Goal: Task Accomplishment & Management: Complete application form

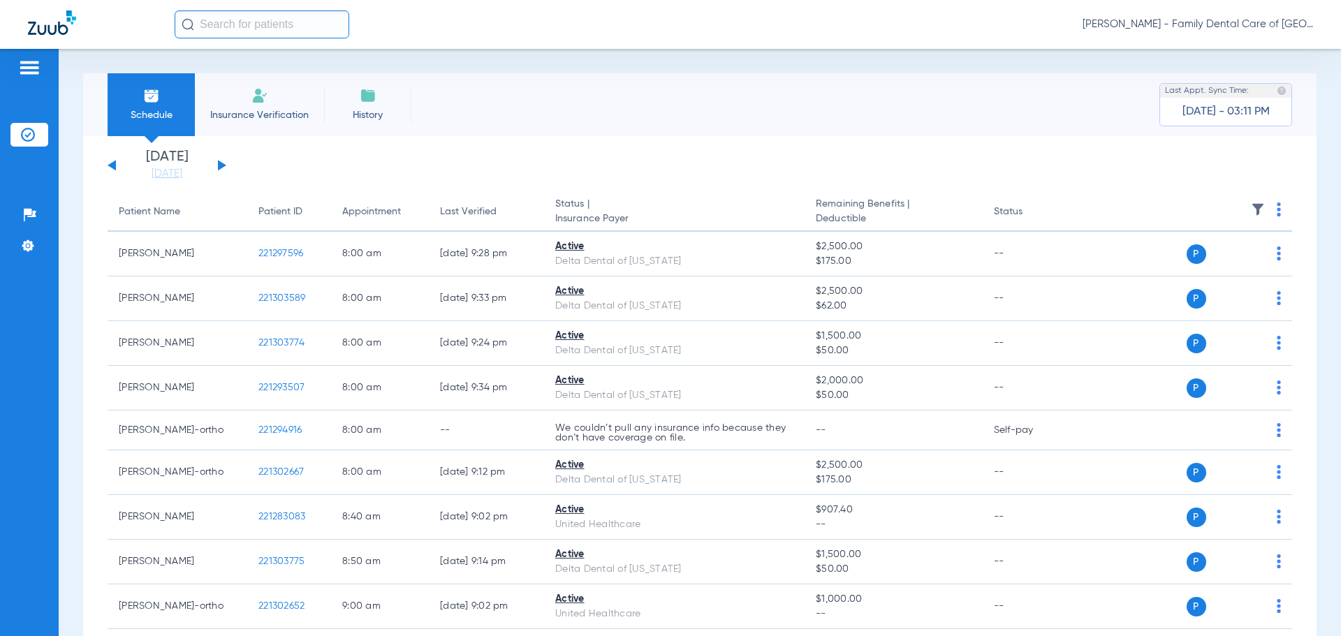
click at [281, 108] on span "Insurance Verification" at bounding box center [259, 115] width 108 height 14
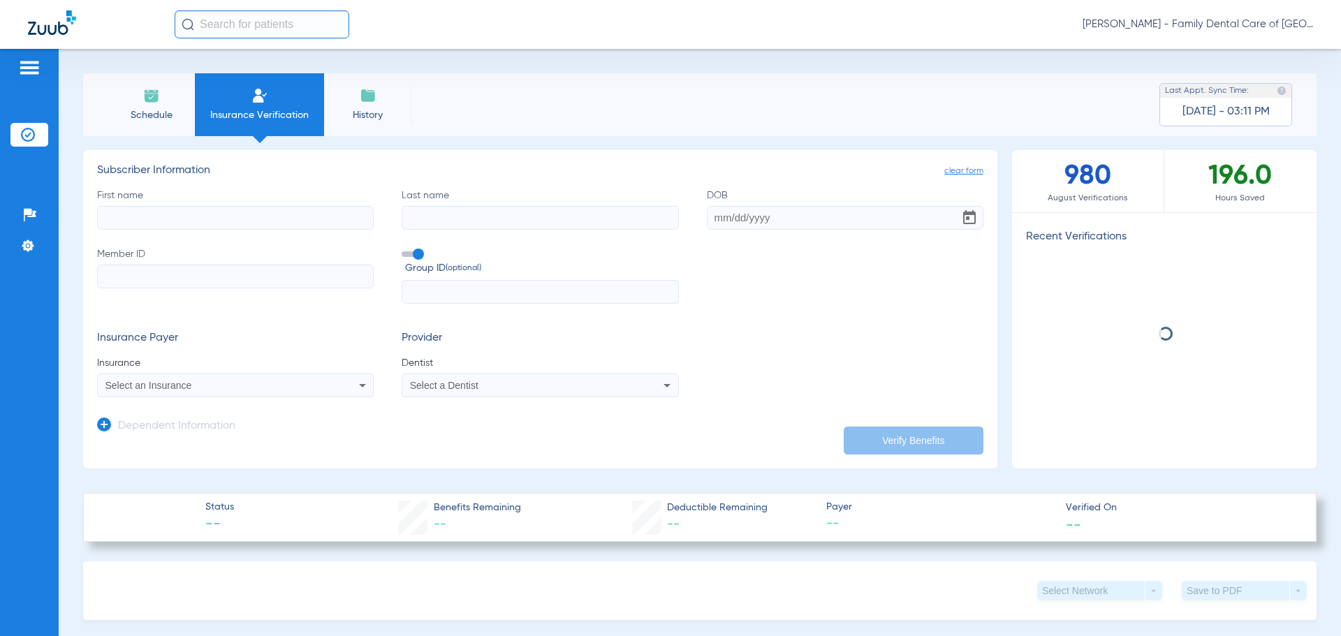
click at [221, 215] on input "First name" at bounding box center [235, 218] width 277 height 24
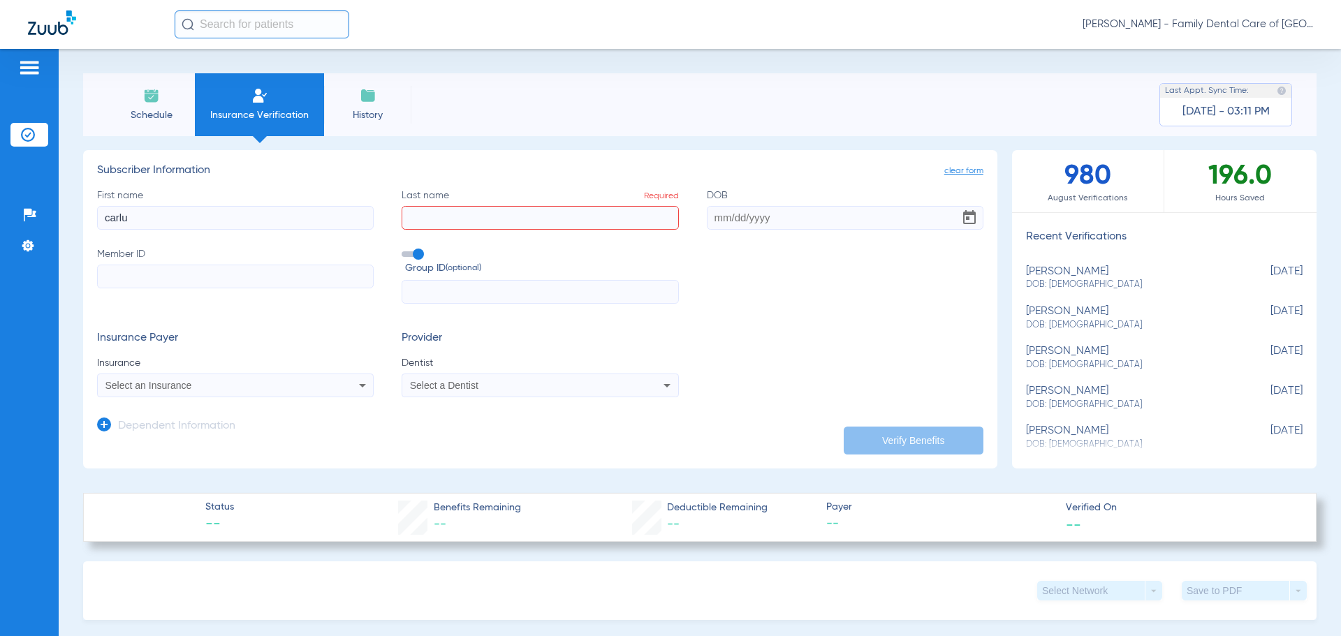
click at [325, 220] on input "carlu" at bounding box center [235, 218] width 277 height 24
type input "carly"
type input "tock"
click at [799, 221] on input "DOB Required" at bounding box center [845, 218] width 277 height 24
type input "[DATE]"
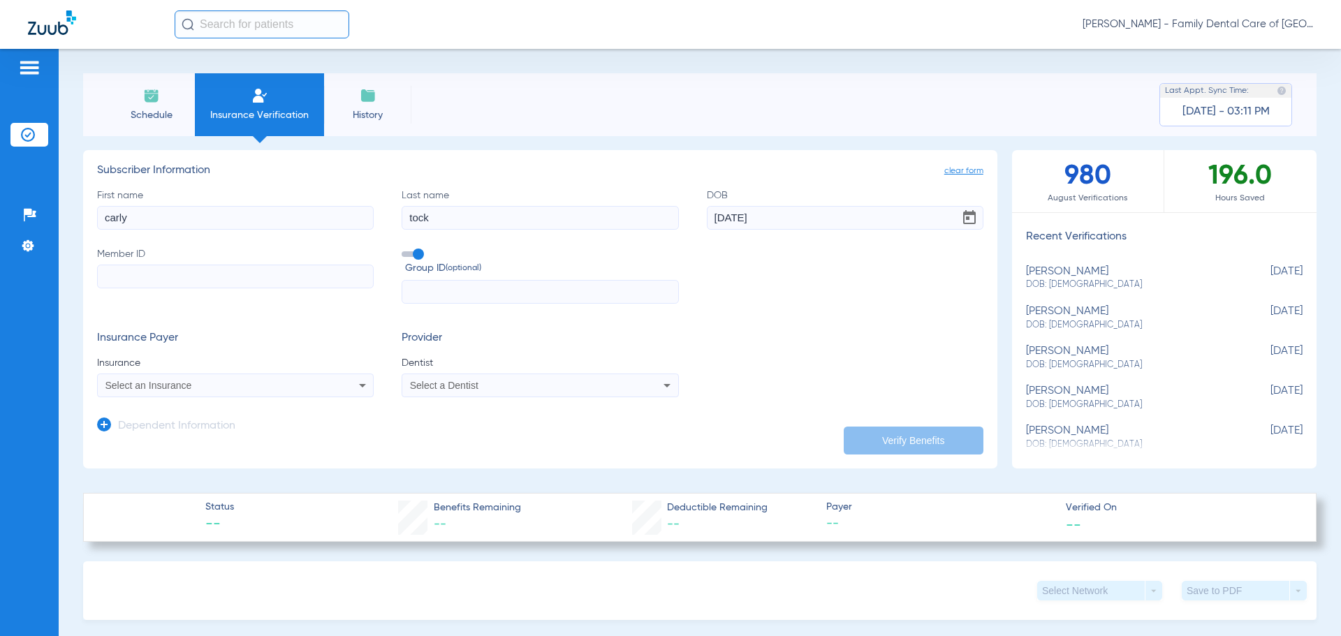
click at [277, 299] on label "Member ID" at bounding box center [235, 275] width 277 height 57
click at [277, 289] on input "Member ID" at bounding box center [235, 277] width 277 height 24
click at [282, 282] on input "Member ID" at bounding box center [235, 277] width 277 height 24
type input "003604621"
click at [476, 297] on input "text" at bounding box center [540, 292] width 277 height 24
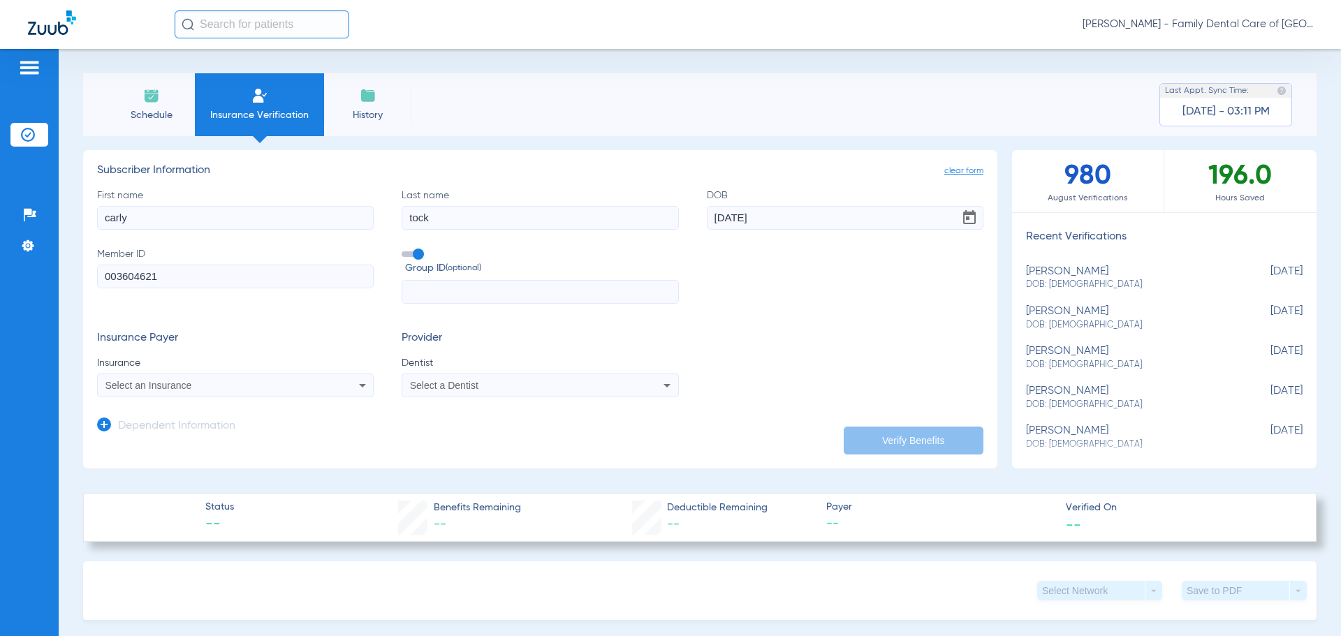
click at [245, 386] on div "Select an Insurance" at bounding box center [209, 386] width 209 height 10
drag, startPoint x: 125, startPoint y: 407, endPoint x: 63, endPoint y: 409, distance: 62.2
click at [63, 409] on div "the standard close No Results" at bounding box center [670, 318] width 1341 height 636
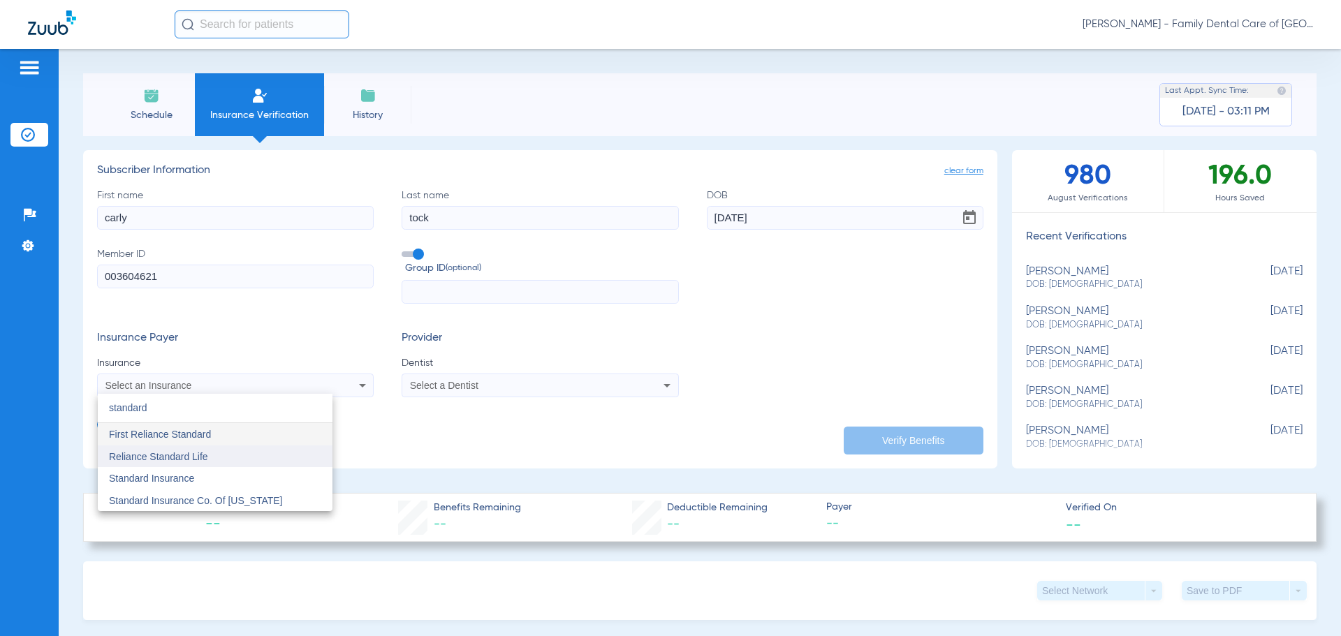
type input "standard"
click at [232, 466] on mat-option "Reliance Standard Life" at bounding box center [215, 457] width 235 height 22
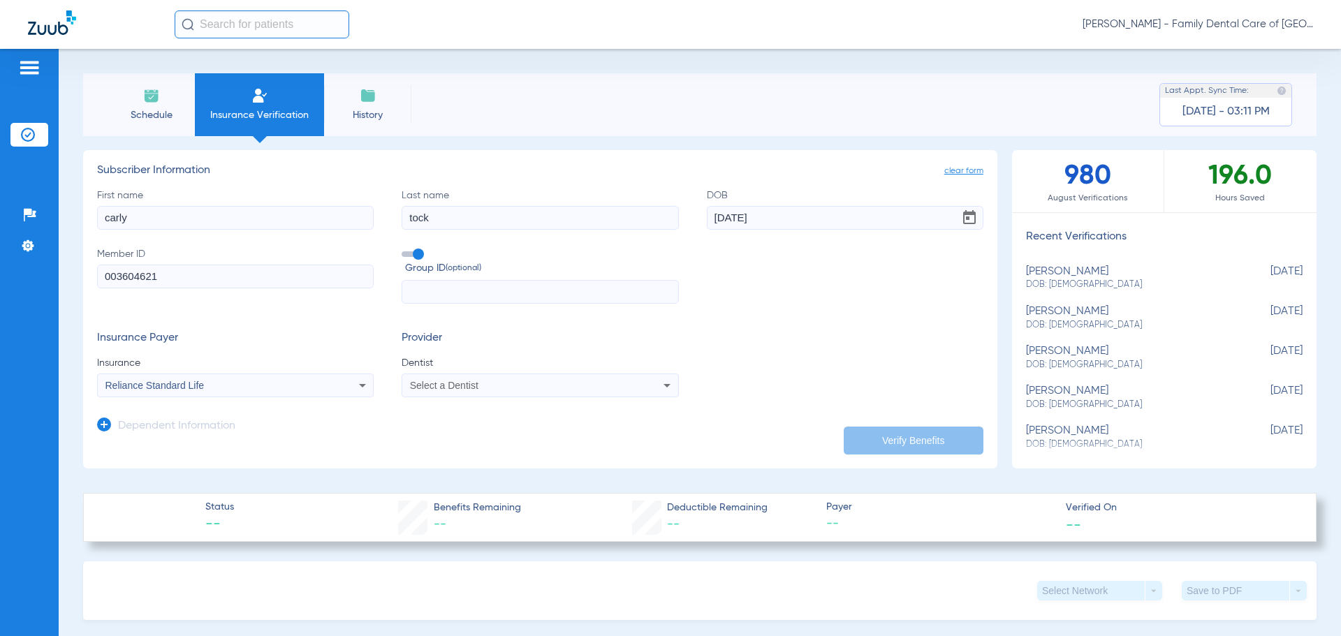
click at [235, 390] on div "Reliance Standard Life" at bounding box center [209, 386] width 209 height 10
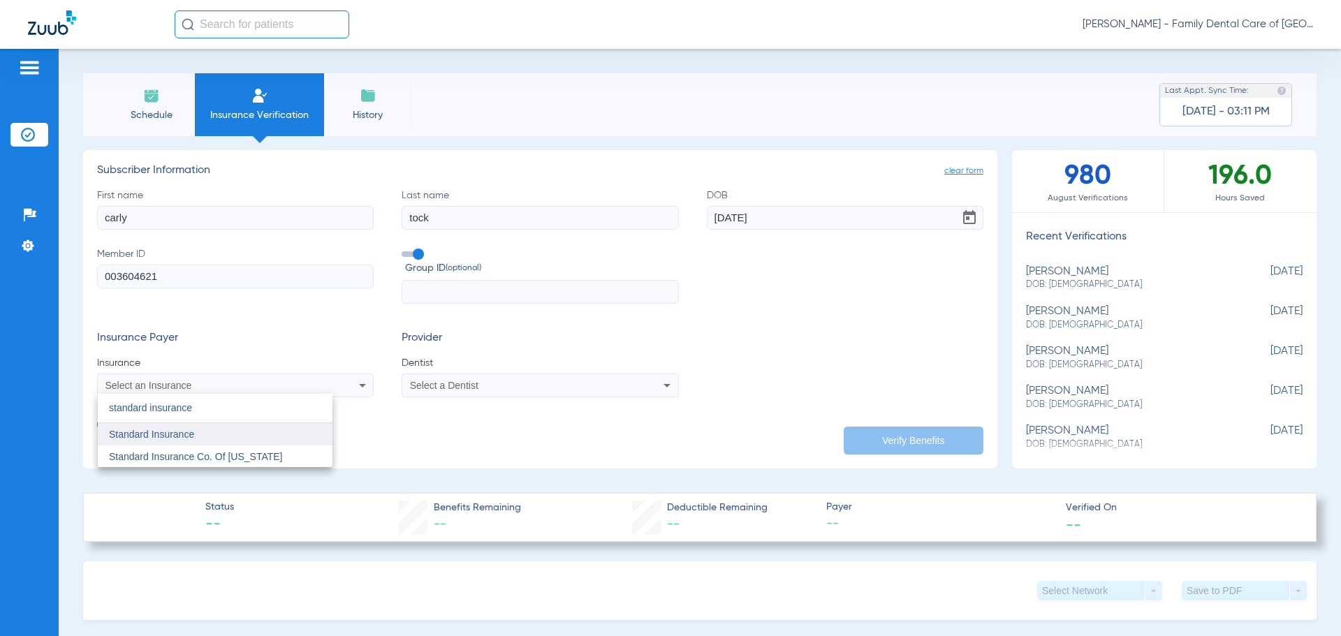
type input "standard insurance"
click at [184, 442] on mat-option "Standard Insurance" at bounding box center [215, 434] width 235 height 22
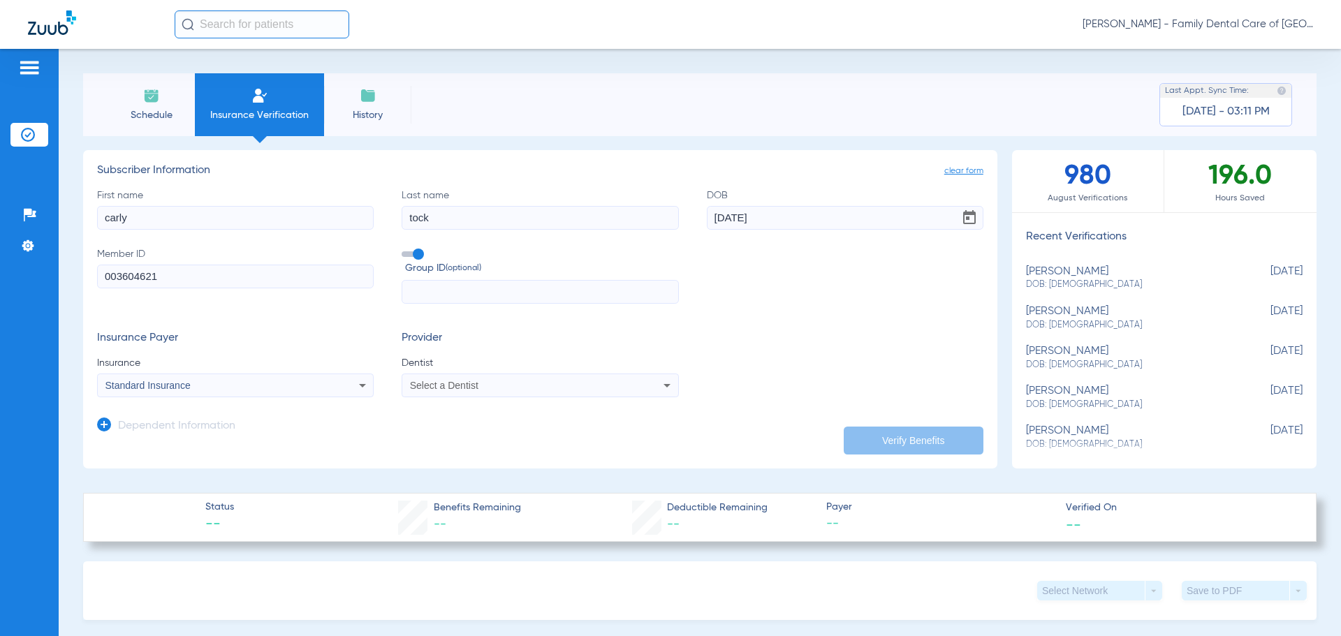
click at [485, 385] on div "Select a Dentist" at bounding box center [514, 386] width 209 height 10
type input "ale"
click at [516, 476] on span "[PERSON_NAME] 1538516984" at bounding box center [479, 479] width 136 height 10
click at [940, 443] on button "Verify Benefits" at bounding box center [914, 441] width 140 height 28
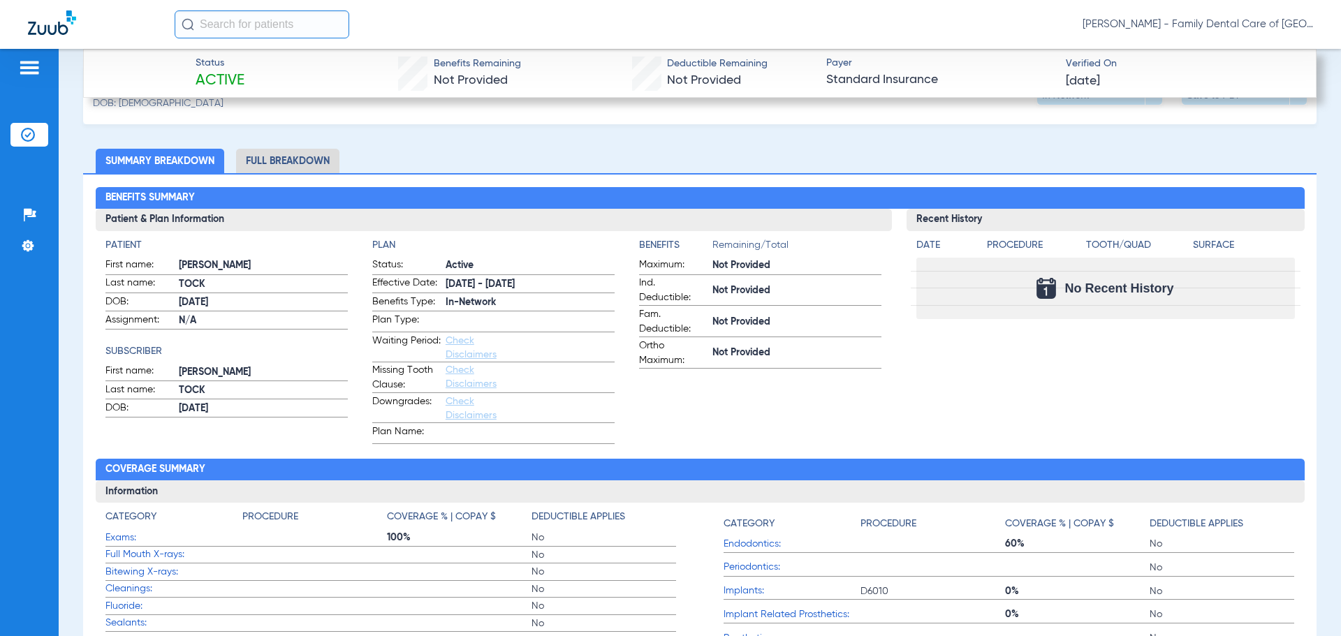
scroll to position [559, 0]
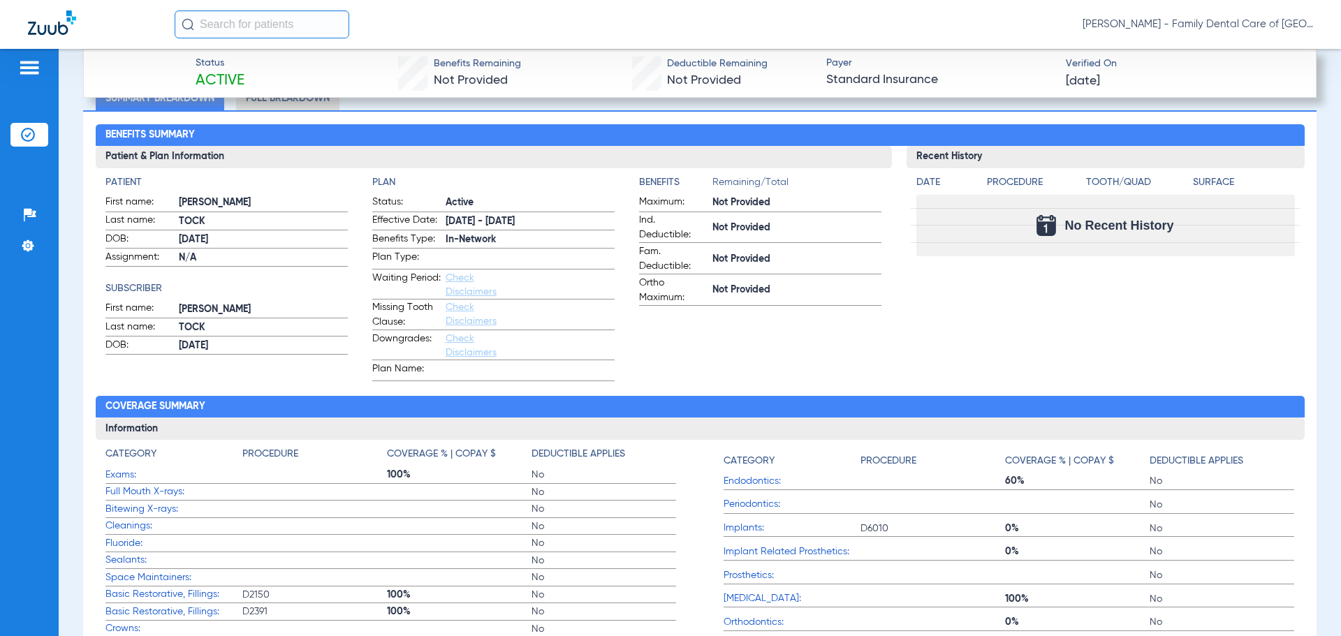
click at [782, 377] on app-benefits-information "Benefits Remaining/Total Maximum: Not Provided Ind. Deductible: Not Provided Fa…" at bounding box center [760, 278] width 242 height 206
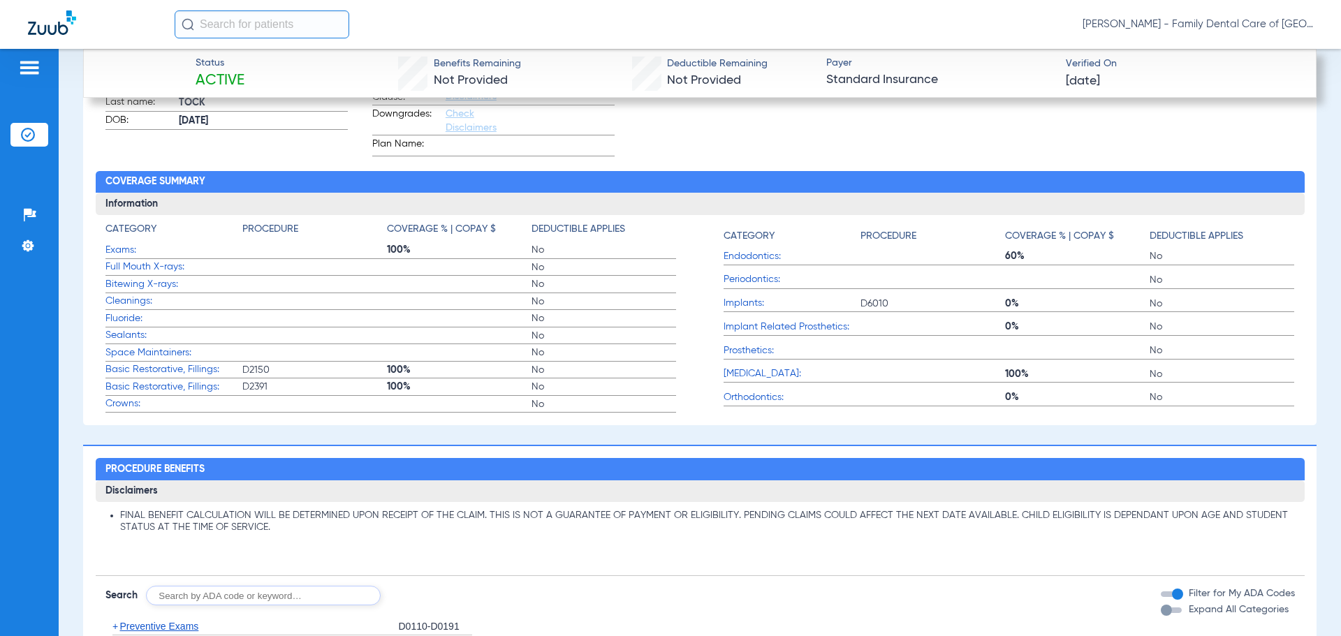
scroll to position [676, 0]
